Goal: Ask a question

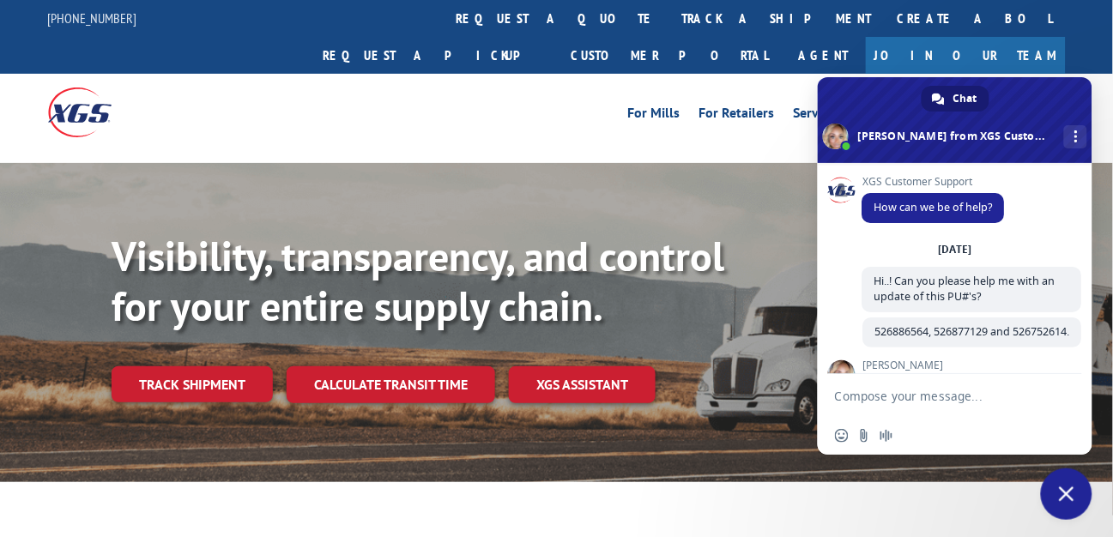
scroll to position [880, 0]
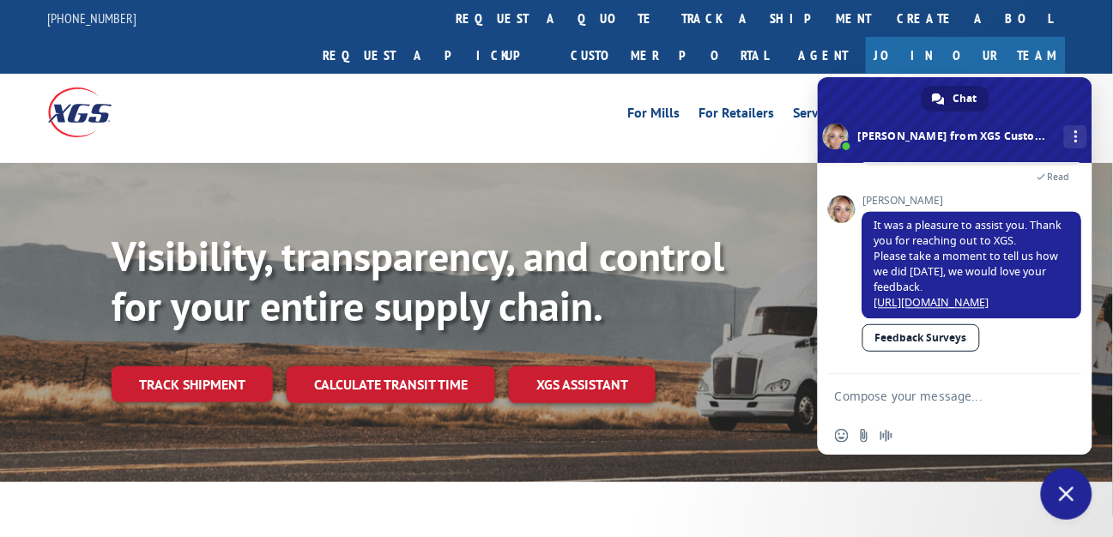
click at [914, 395] on textarea "Compose your message..." at bounding box center [938, 395] width 206 height 43
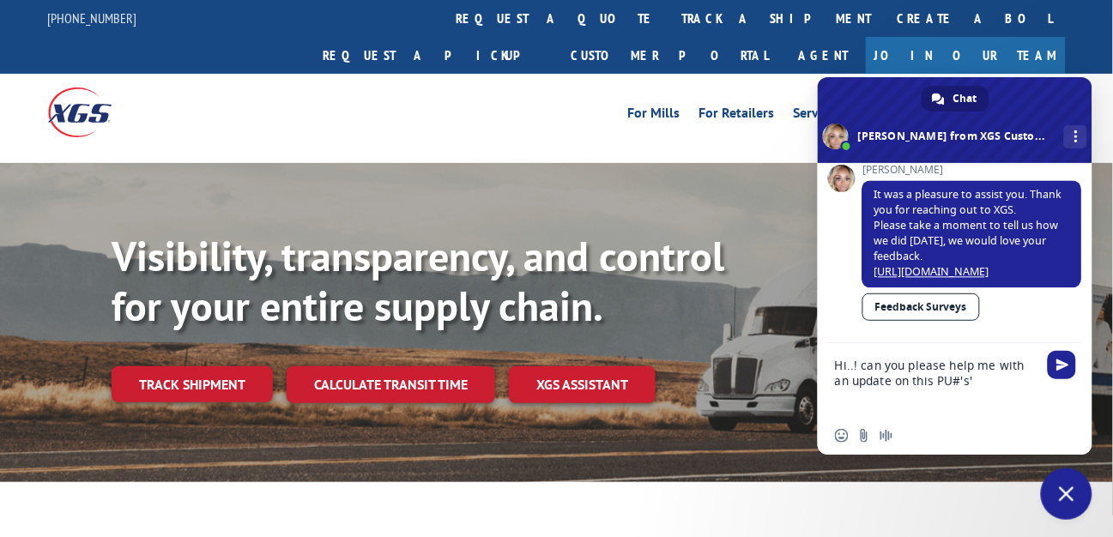
type textarea "Hi..! can you please help me with an update on this PU#'s'?"
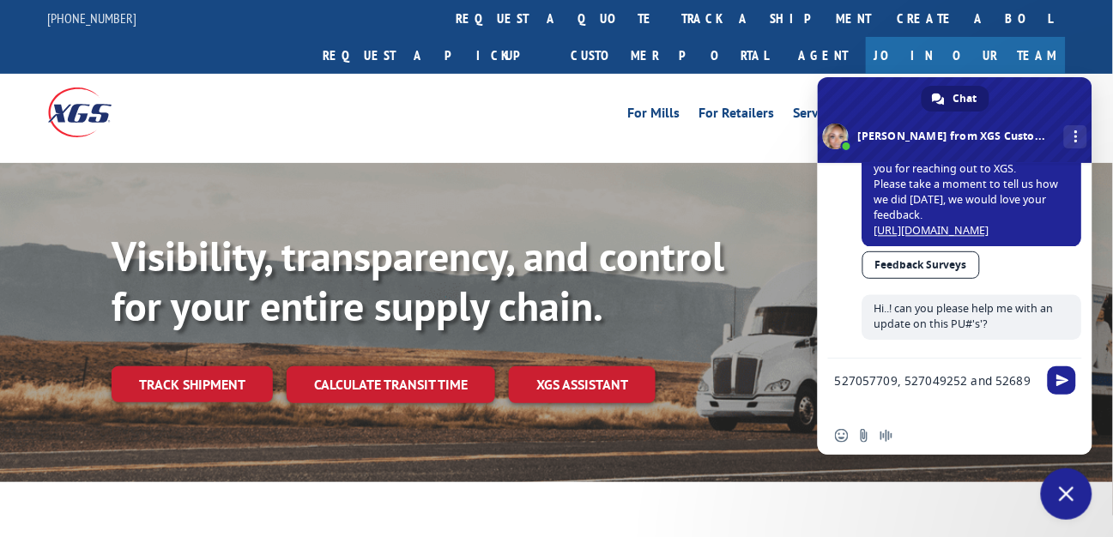
scroll to position [956, 0]
type textarea "527057709, 527049252 and 526894339."
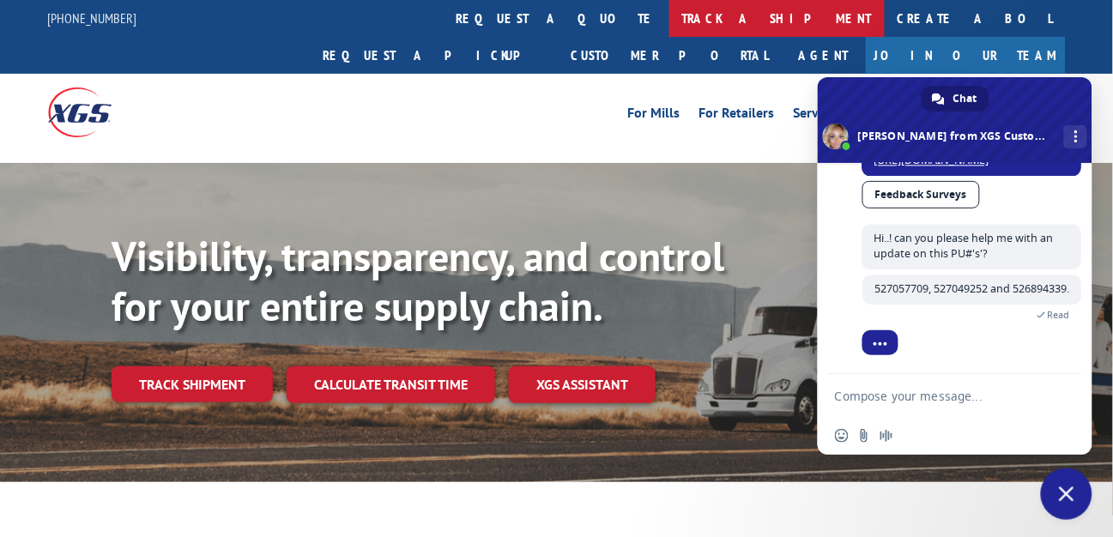
scroll to position [1027, 0]
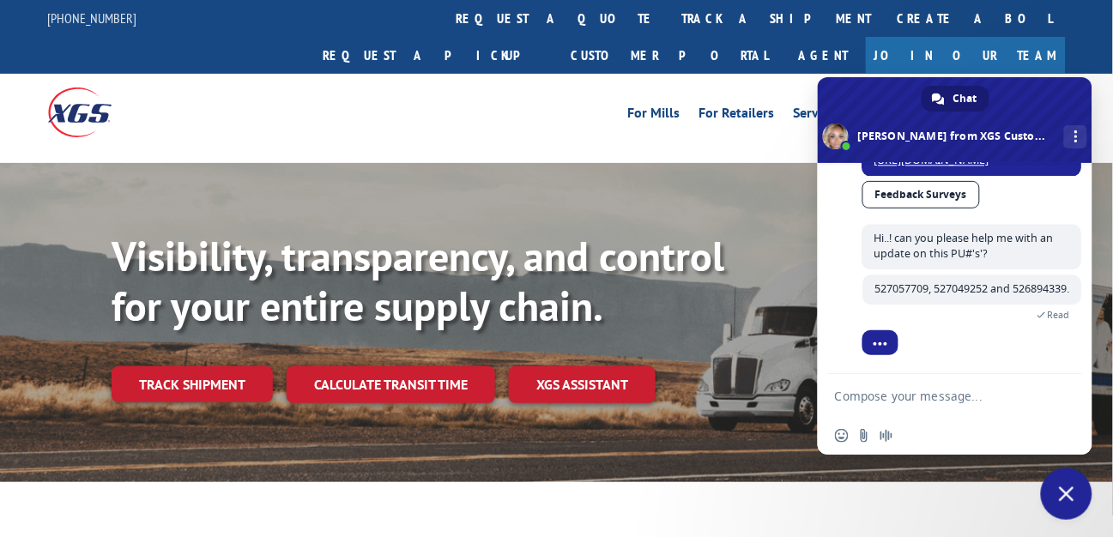
drag, startPoint x: 60, startPoint y: 466, endPoint x: 461, endPoint y: 97, distance: 544.5
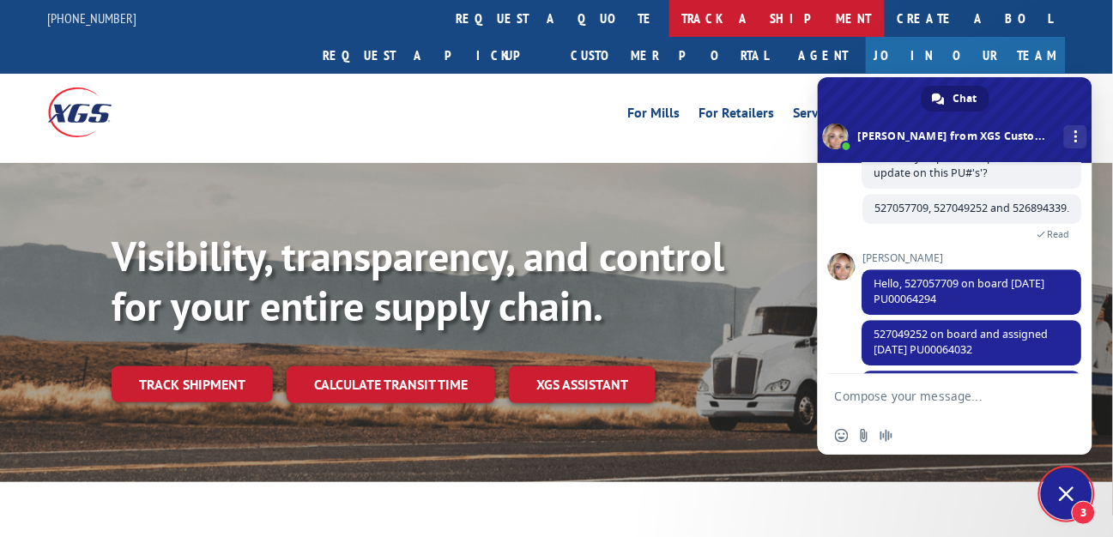
scroll to position [1173, 0]
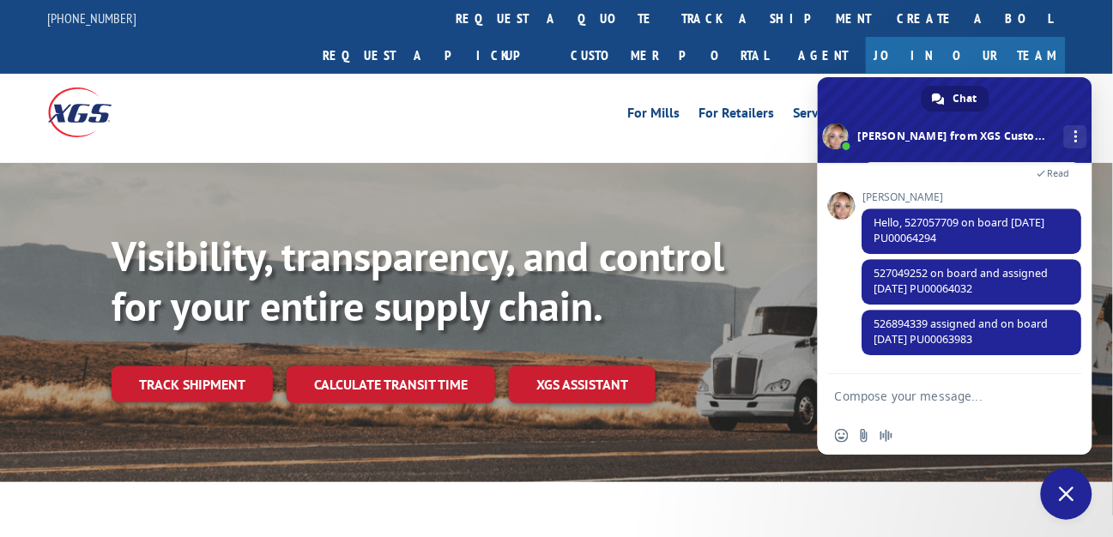
click at [894, 395] on textarea "Compose your message..." at bounding box center [938, 395] width 206 height 43
type textarea "P"
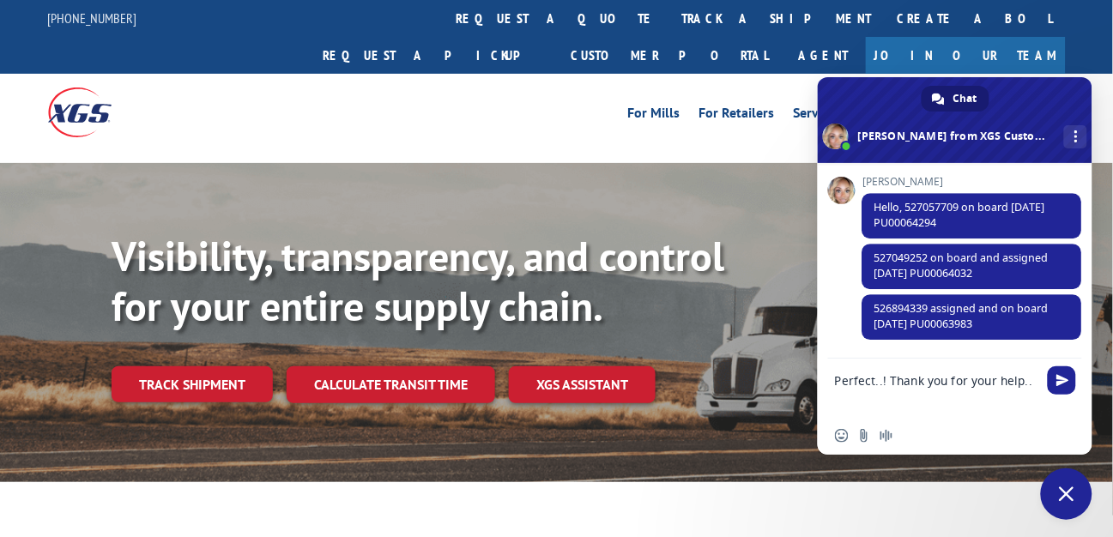
type textarea "Perfect..! Thank you for your help..1"
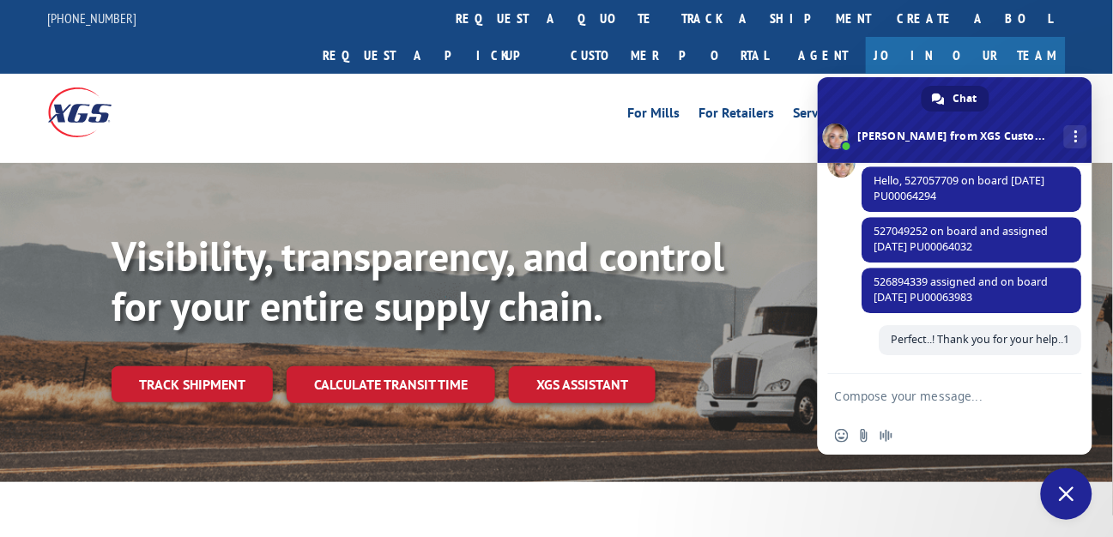
scroll to position [1216, 0]
drag, startPoint x: 297, startPoint y: 506, endPoint x: 268, endPoint y: 397, distance: 112.6
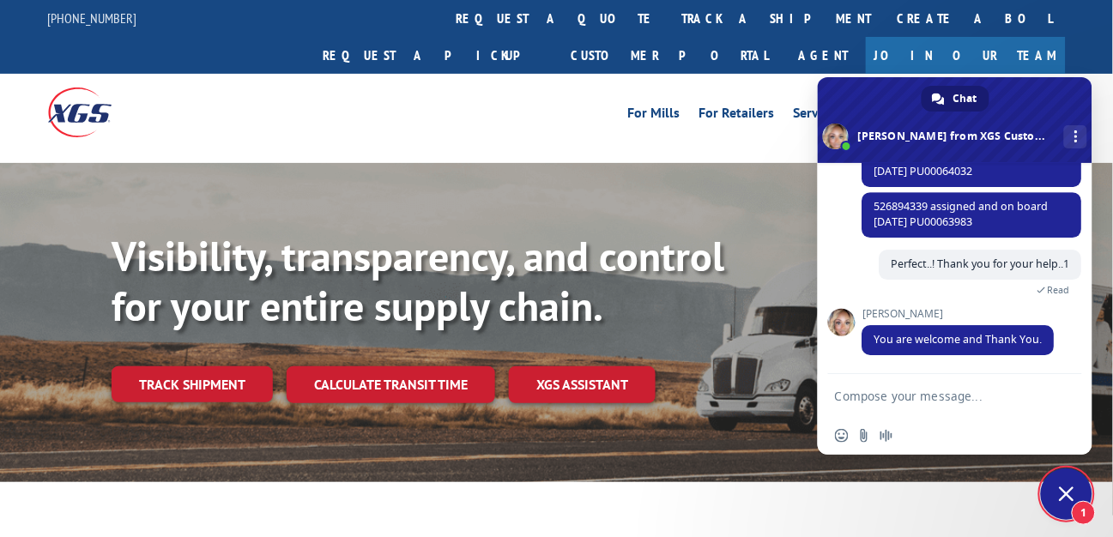
scroll to position [1276, 0]
